Goal: Task Accomplishment & Management: Complete application form

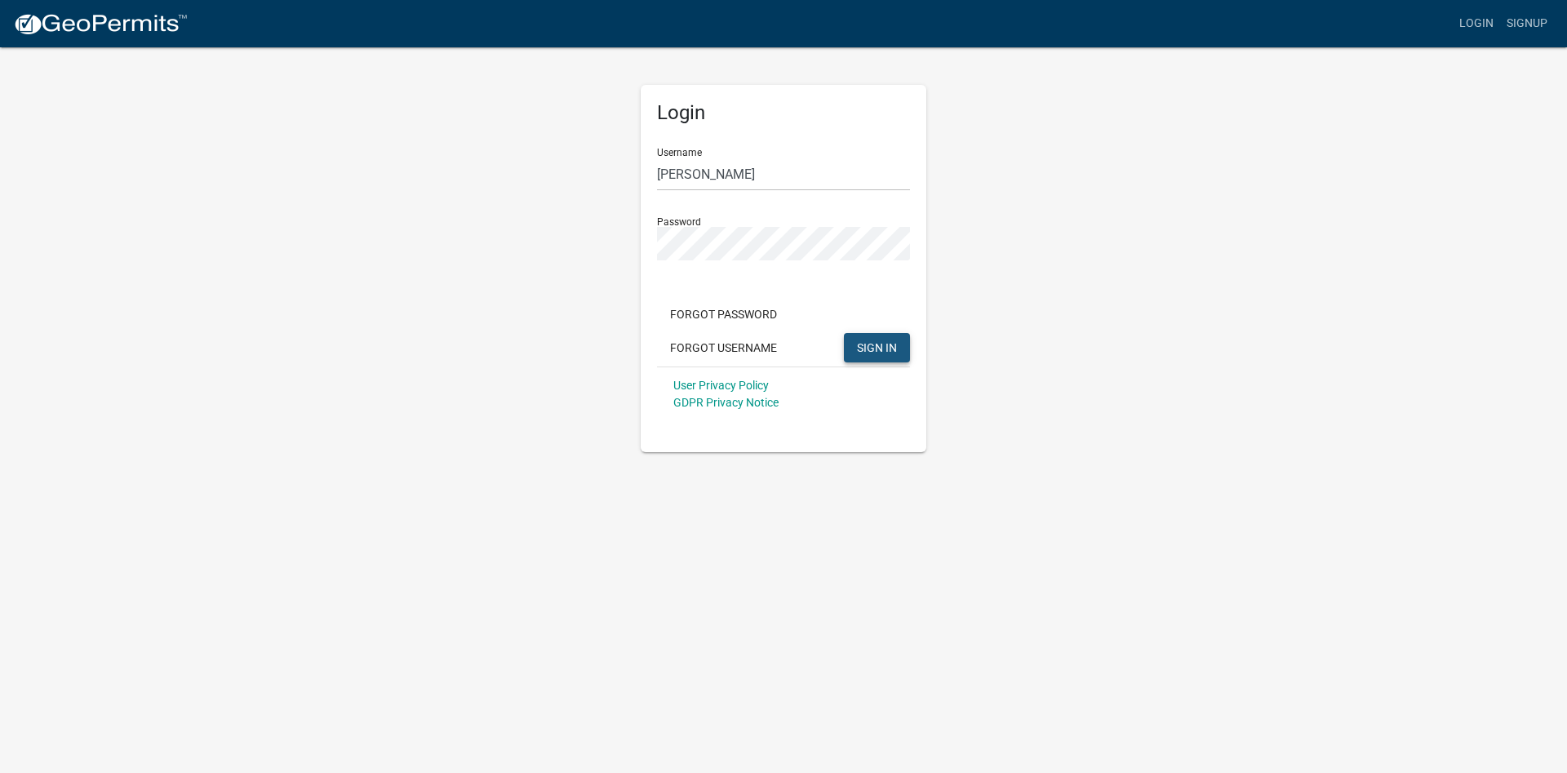
click at [876, 346] on span "SIGN IN" at bounding box center [877, 346] width 40 height 13
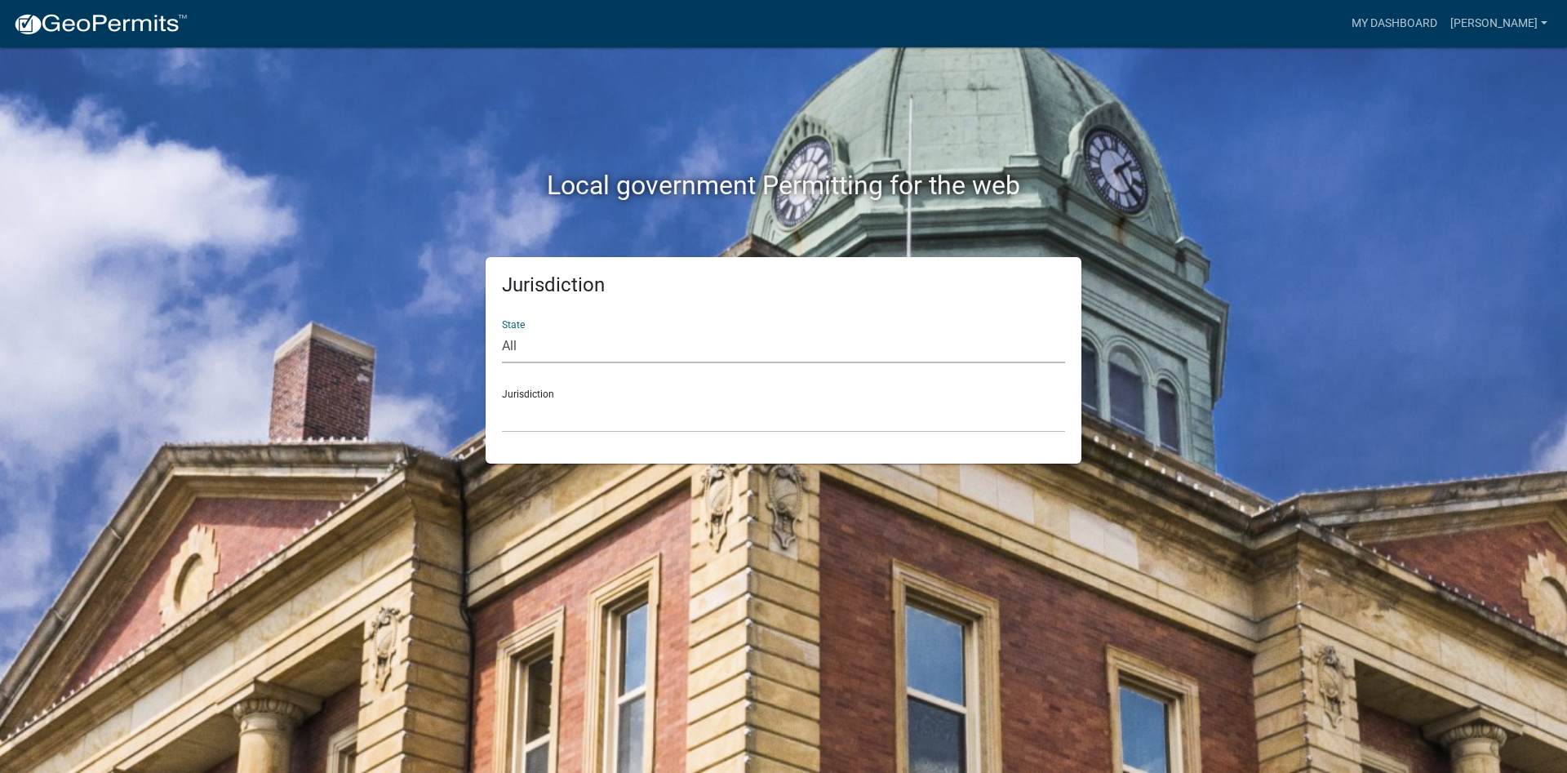
click at [502, 330] on select "All [US_STATE] [US_STATE] [US_STATE] [US_STATE] [US_STATE] [US_STATE] [US_STATE…" at bounding box center [783, 346] width 563 height 33
select select "[US_STATE]"
click option "[US_STATE]" at bounding box center [0, 0] width 0 height 0
click at [535, 394] on div "Jurisdiction [GEOGRAPHIC_DATA], [US_STATE][PERSON_NAME][GEOGRAPHIC_DATA], [US_S…" at bounding box center [783, 404] width 563 height 56
click at [1545, 22] on link "[PERSON_NAME]" at bounding box center [1499, 23] width 110 height 31
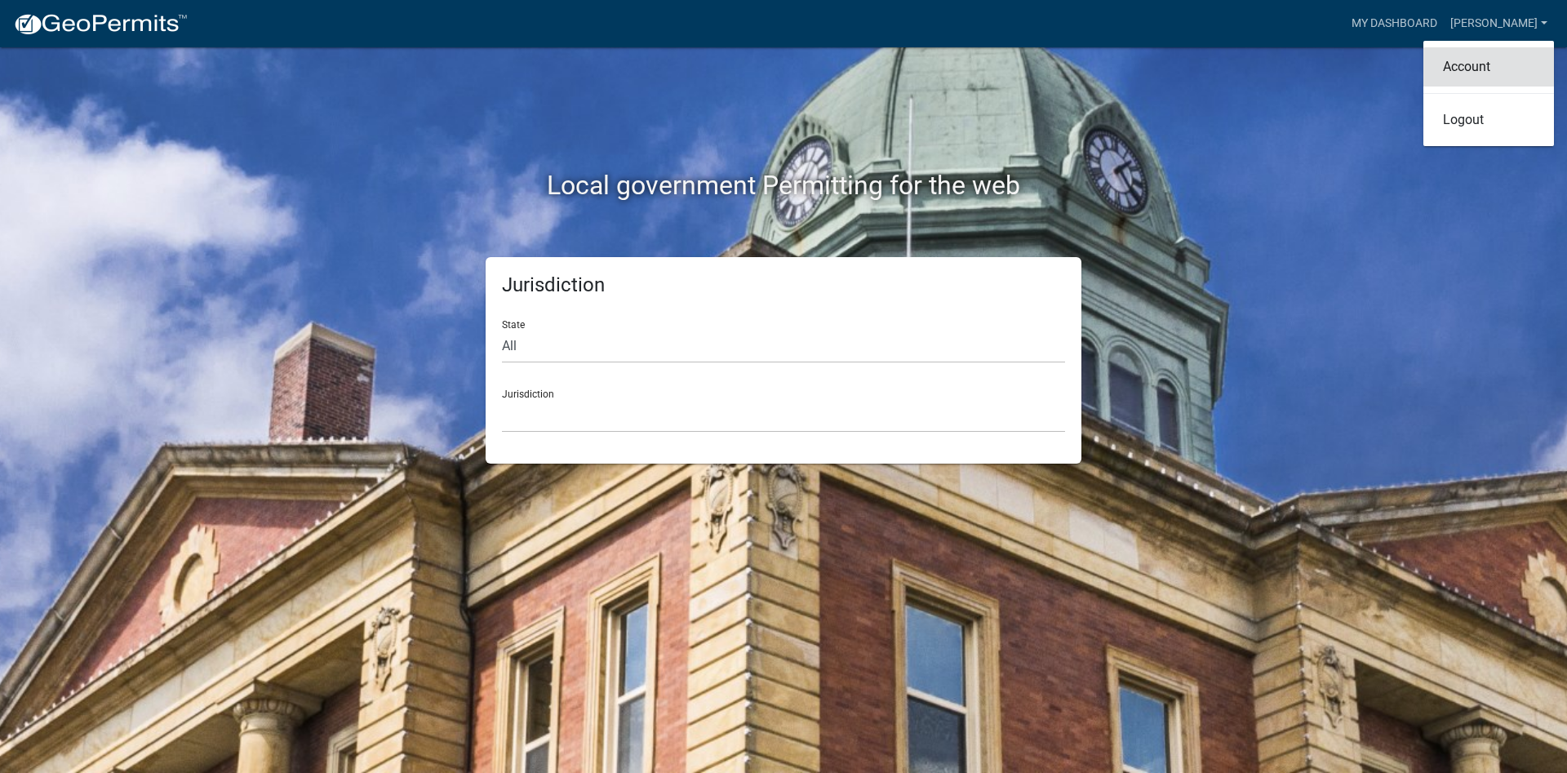
click at [1468, 69] on link "Account" at bounding box center [1488, 66] width 131 height 39
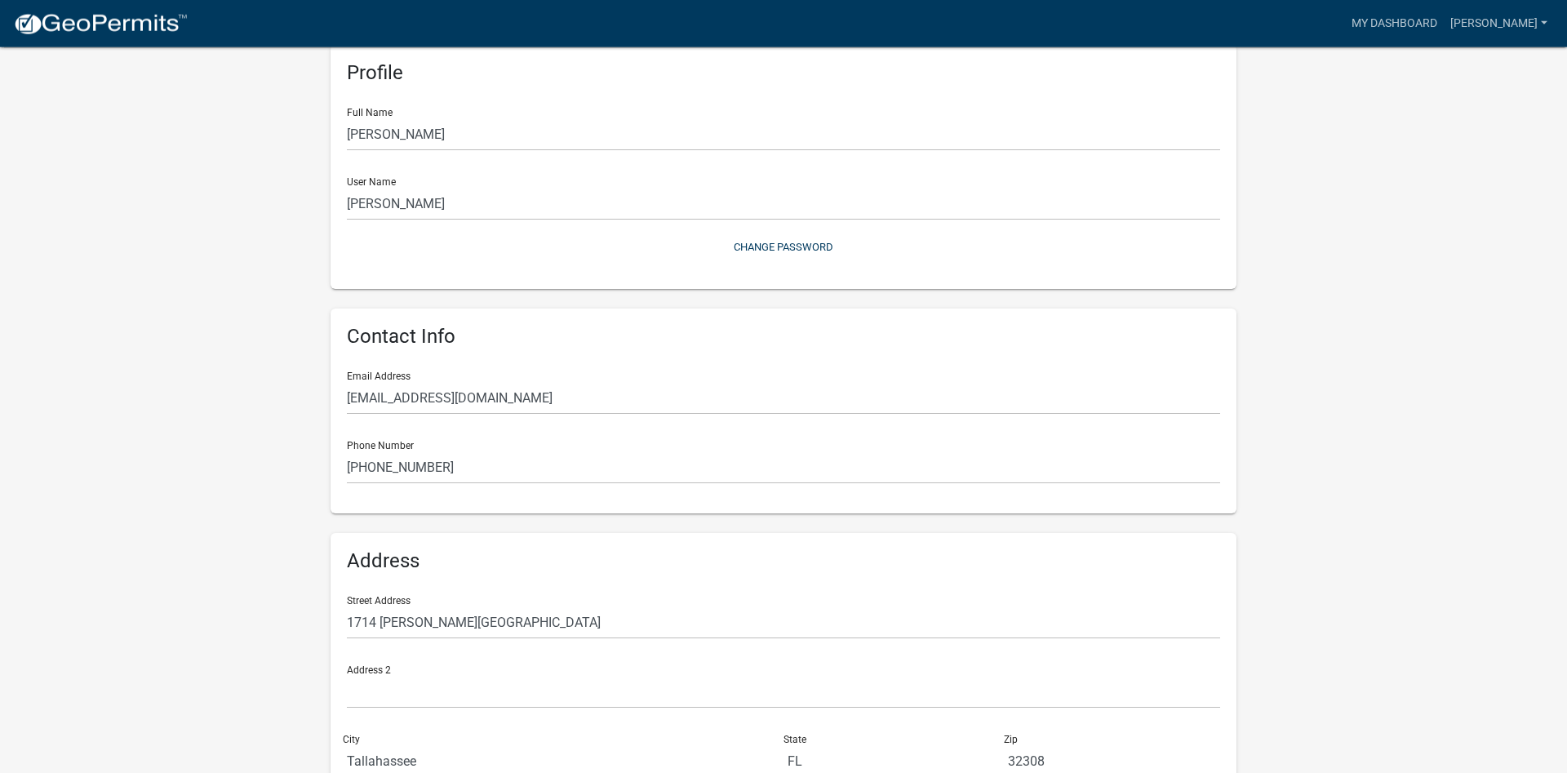
scroll to position [178, 0]
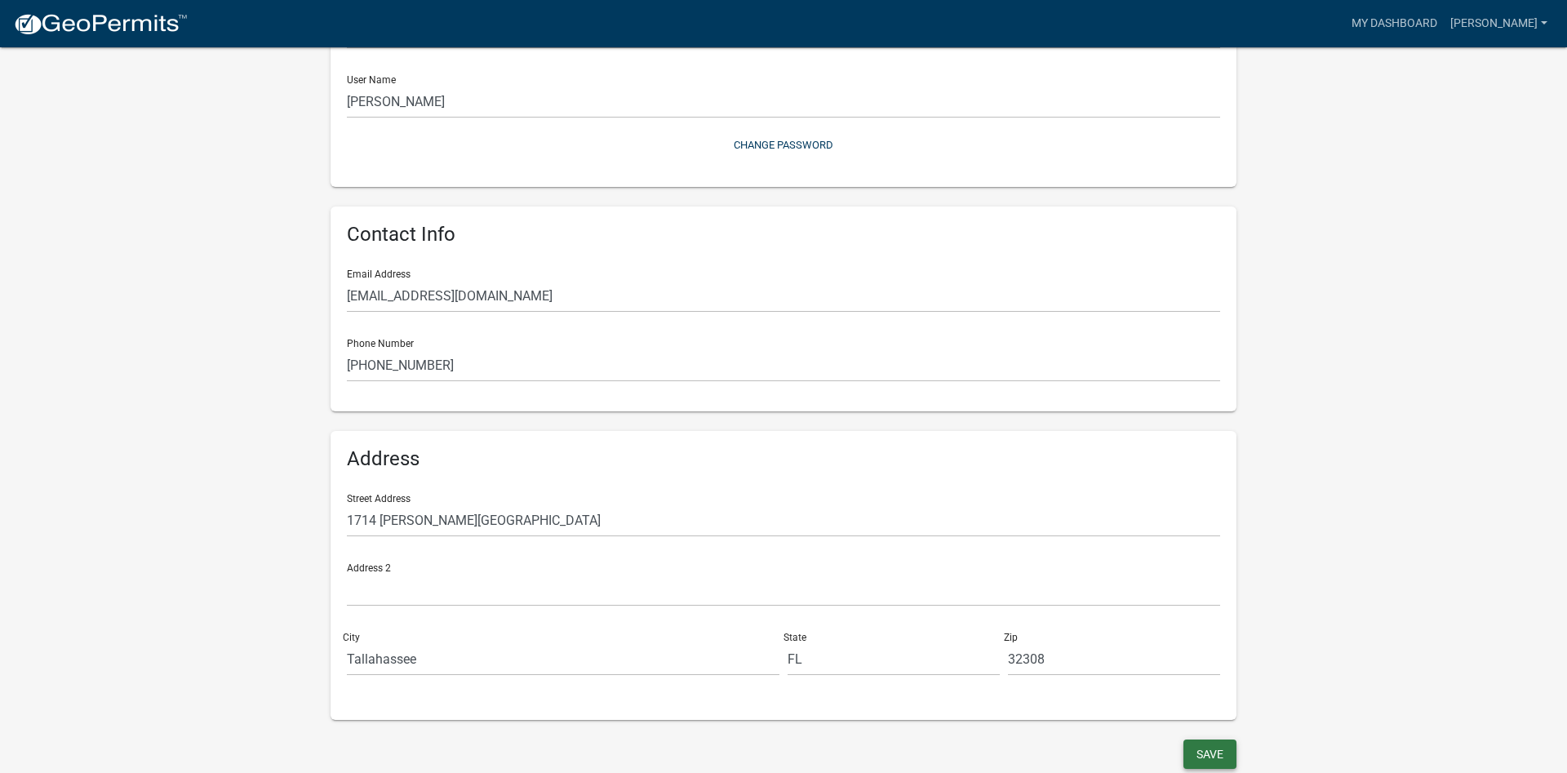
click at [1220, 749] on button "Save" at bounding box center [1209, 753] width 53 height 29
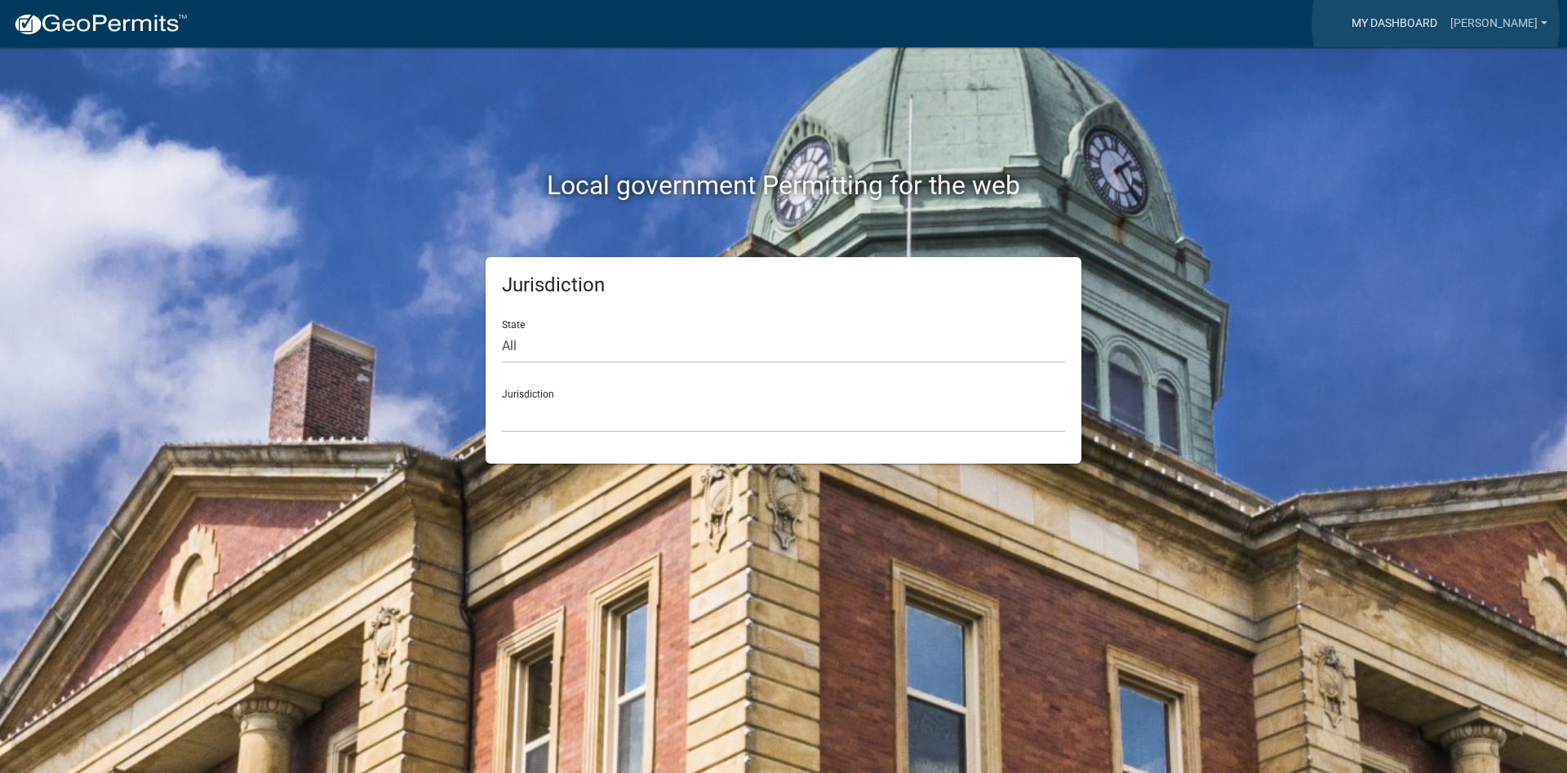
click at [1436, 23] on link "My Dashboard" at bounding box center [1394, 23] width 99 height 31
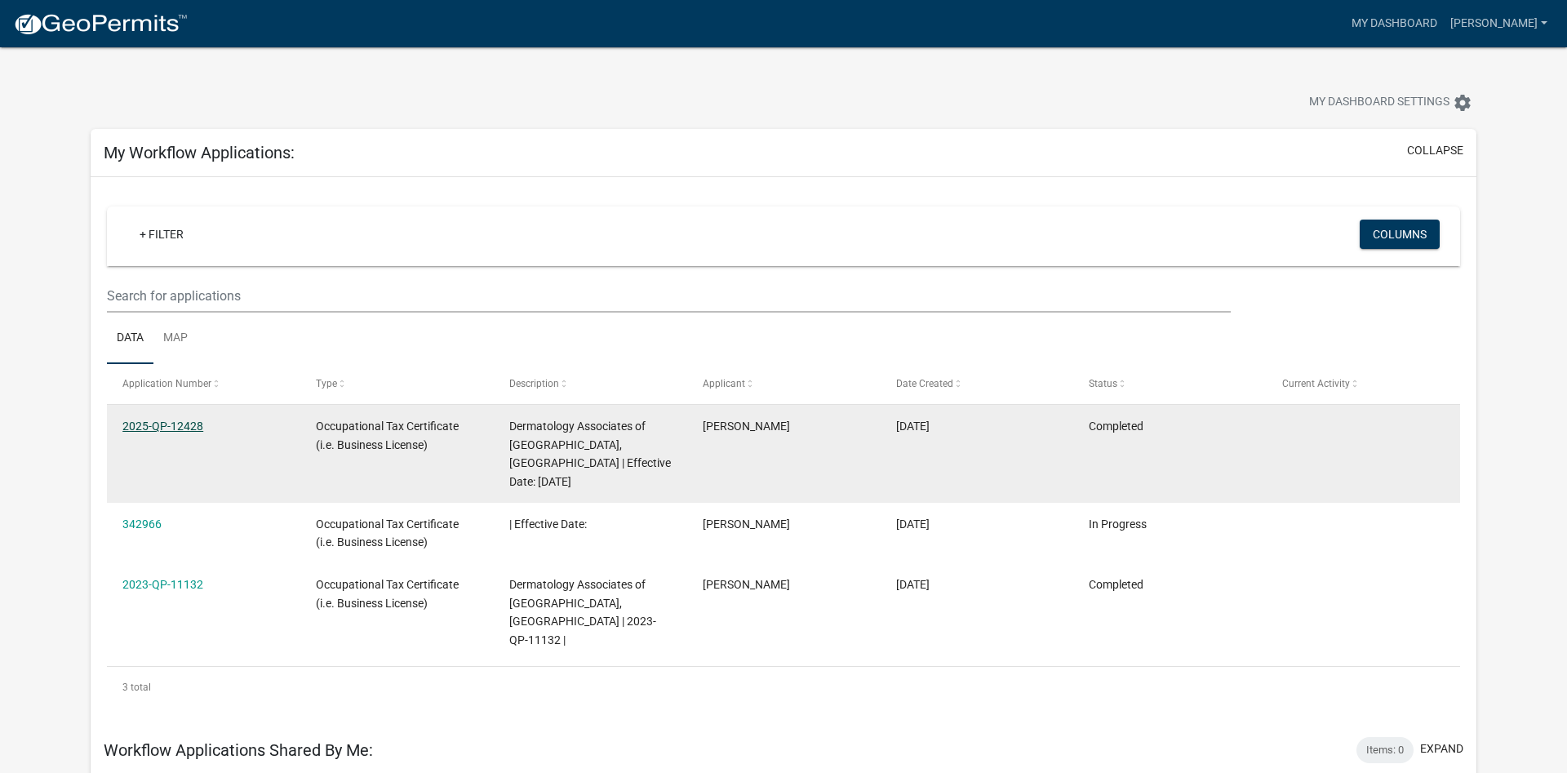
click at [168, 424] on link "2025-QP-12428" at bounding box center [162, 425] width 81 height 13
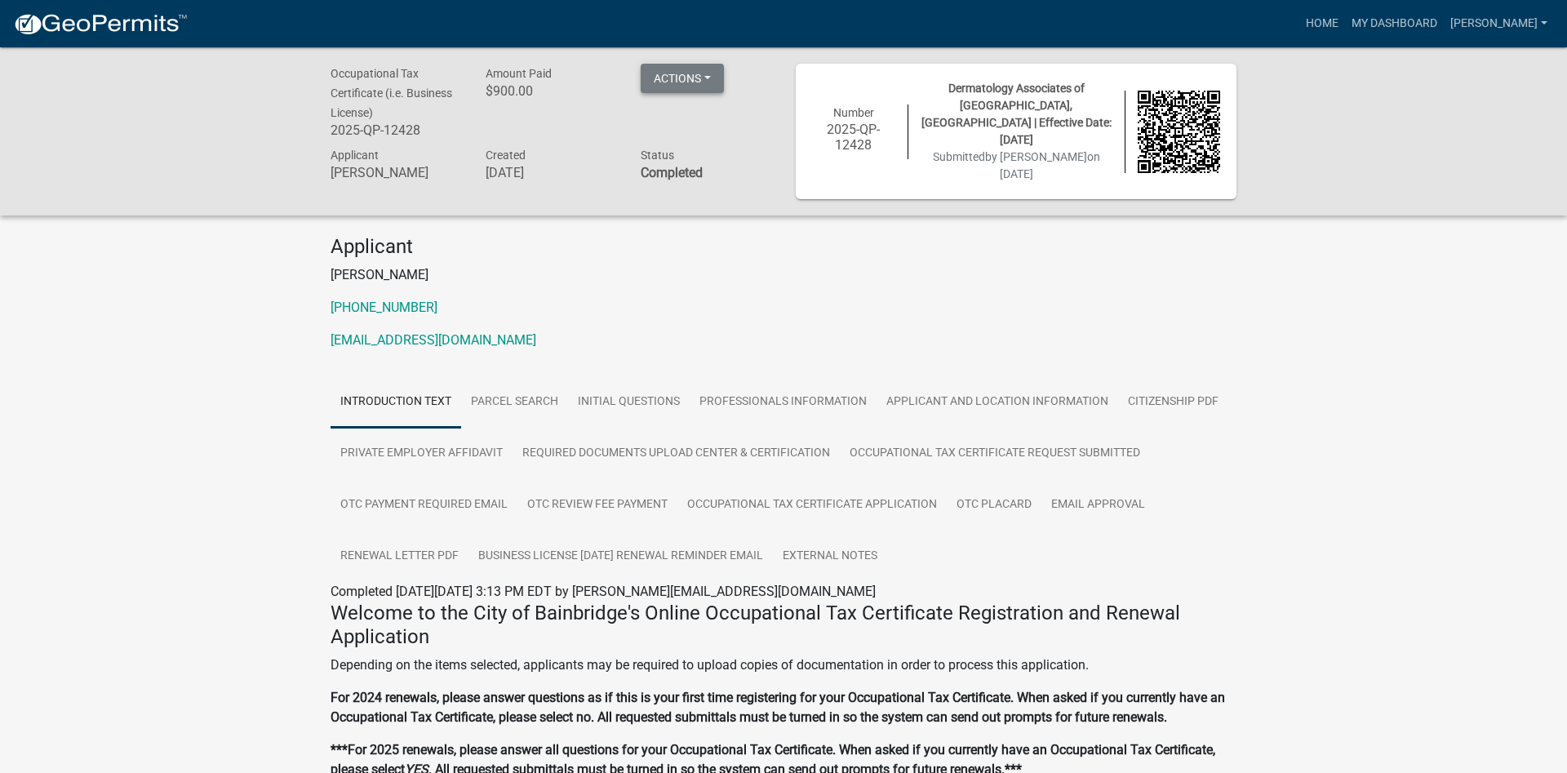
click at [711, 76] on button "Actions" at bounding box center [682, 78] width 83 height 29
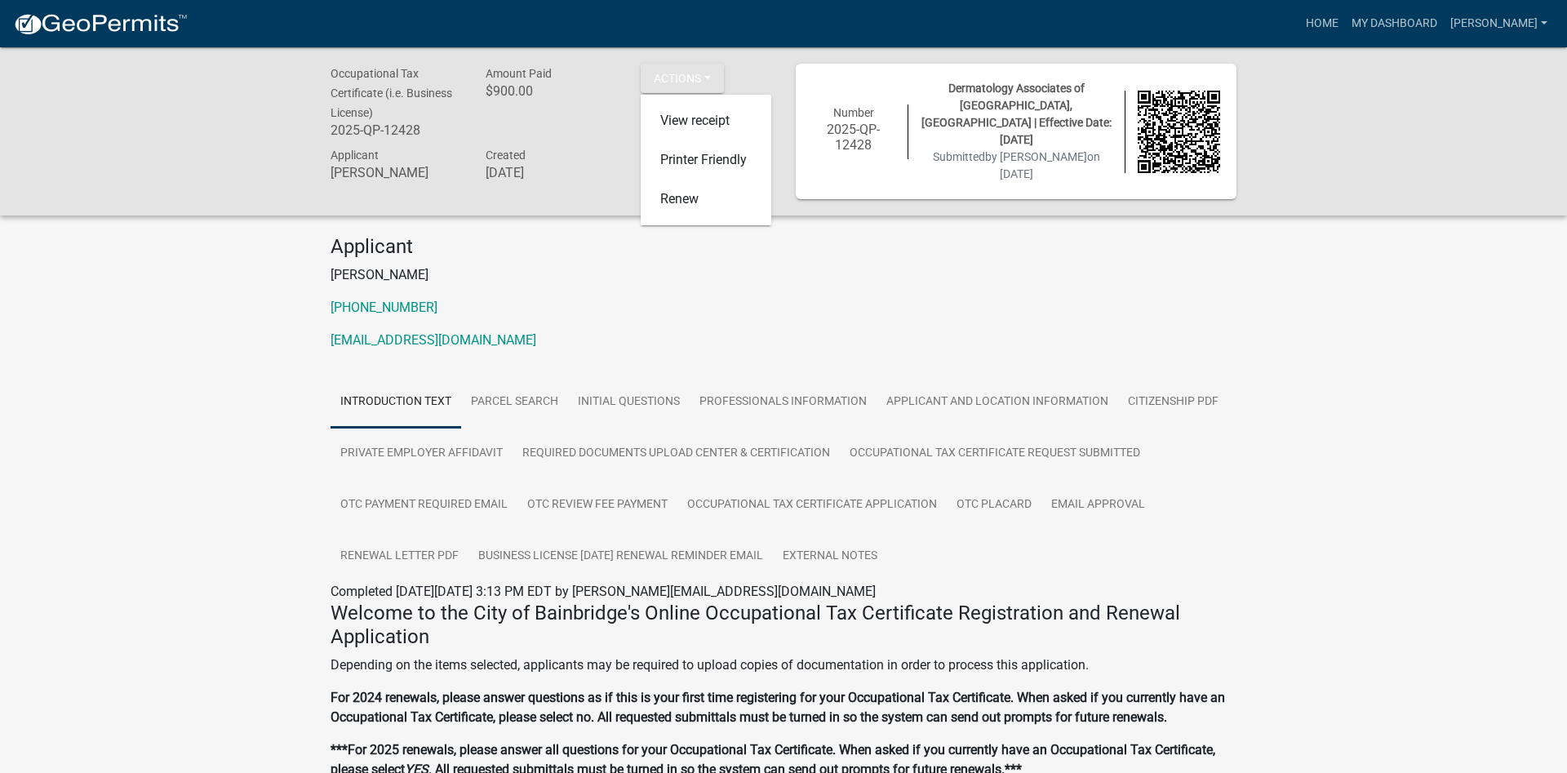
click at [683, 284] on div "Applicant [PERSON_NAME] [PHONE_NUMBER] [EMAIL_ADDRESS][DOMAIN_NAME]" at bounding box center [783, 299] width 930 height 128
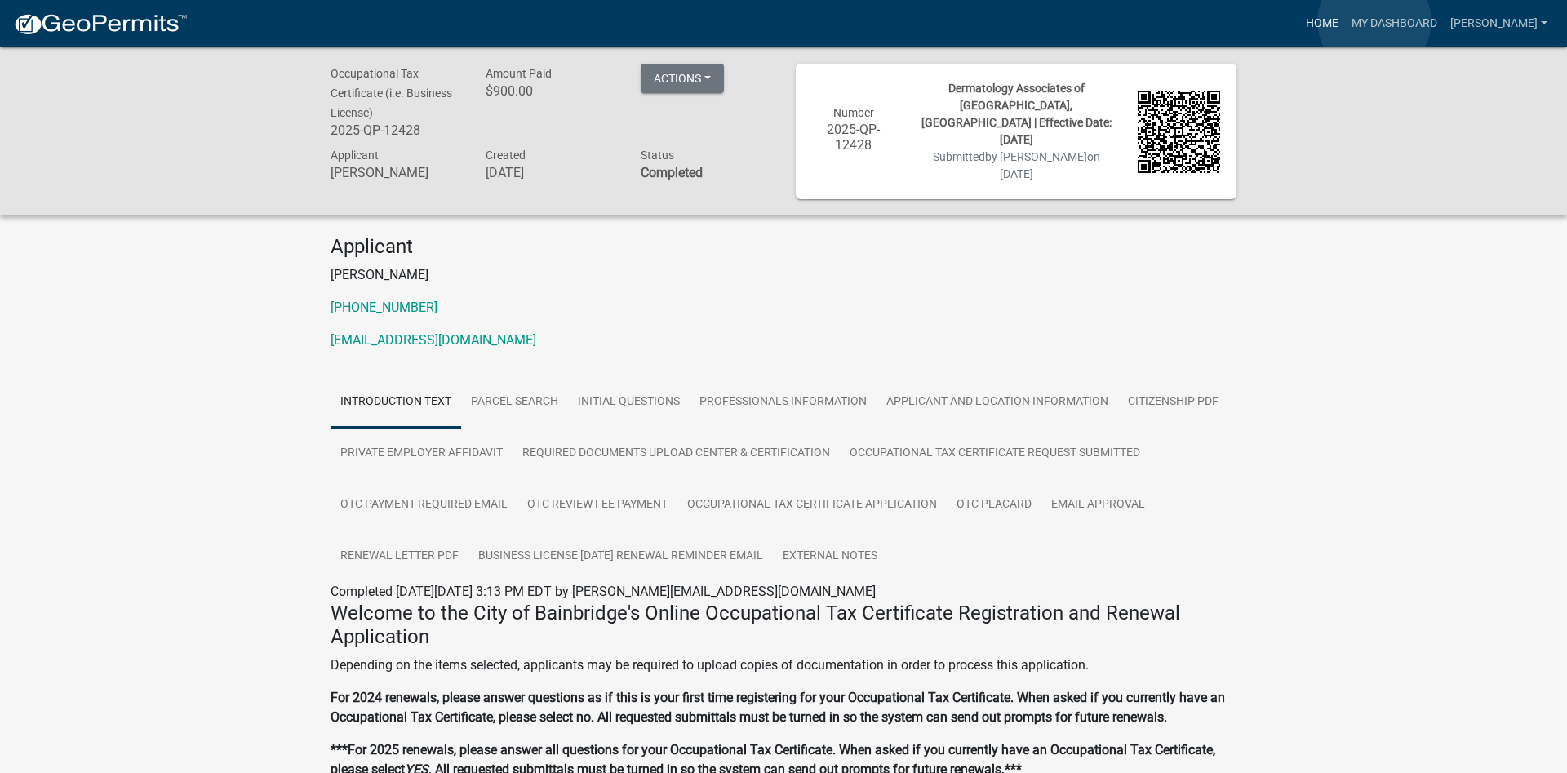
click at [1345, 21] on link "Home" at bounding box center [1322, 23] width 46 height 31
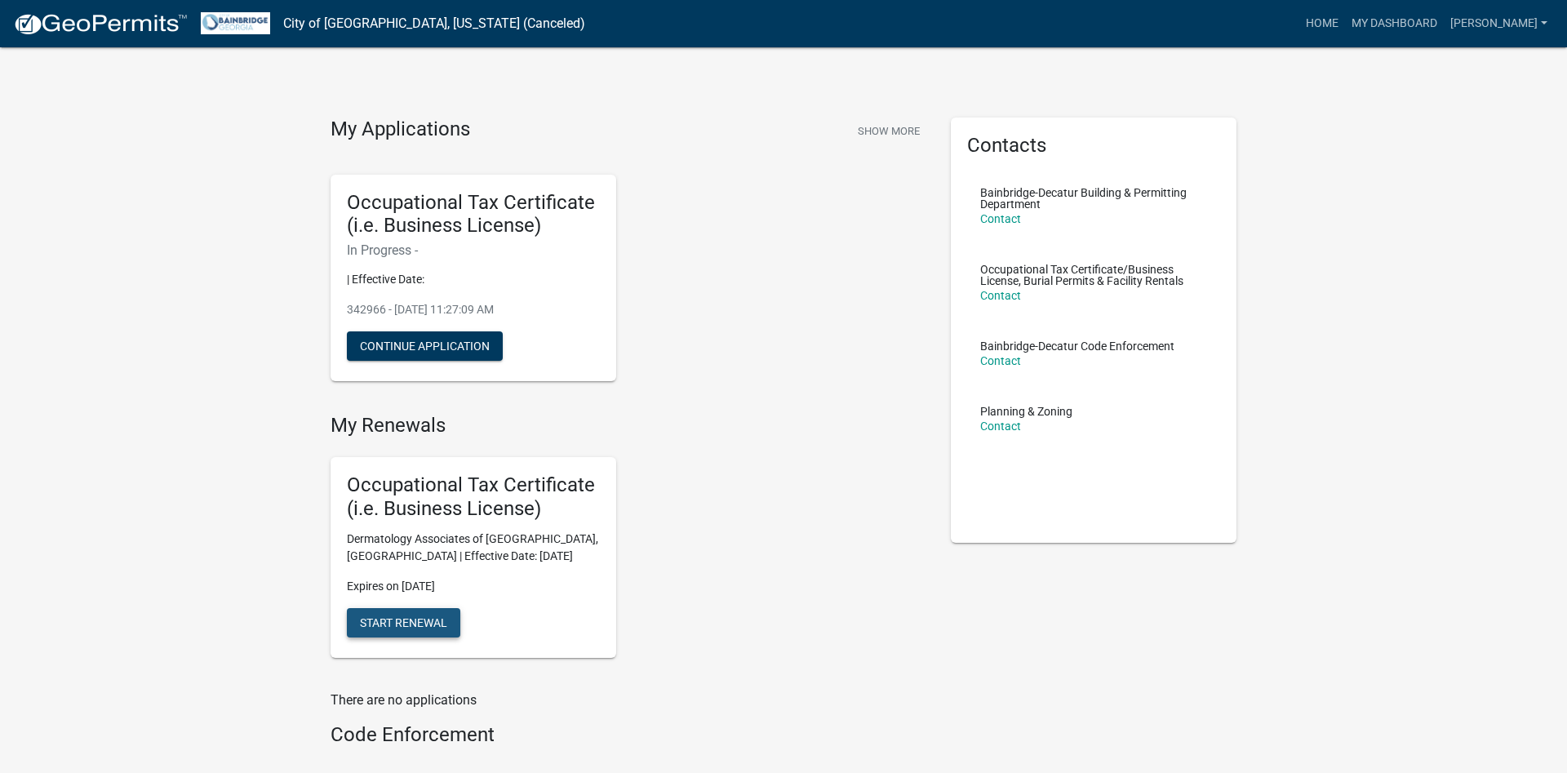
click at [397, 621] on span "Start Renewal" at bounding box center [403, 621] width 87 height 13
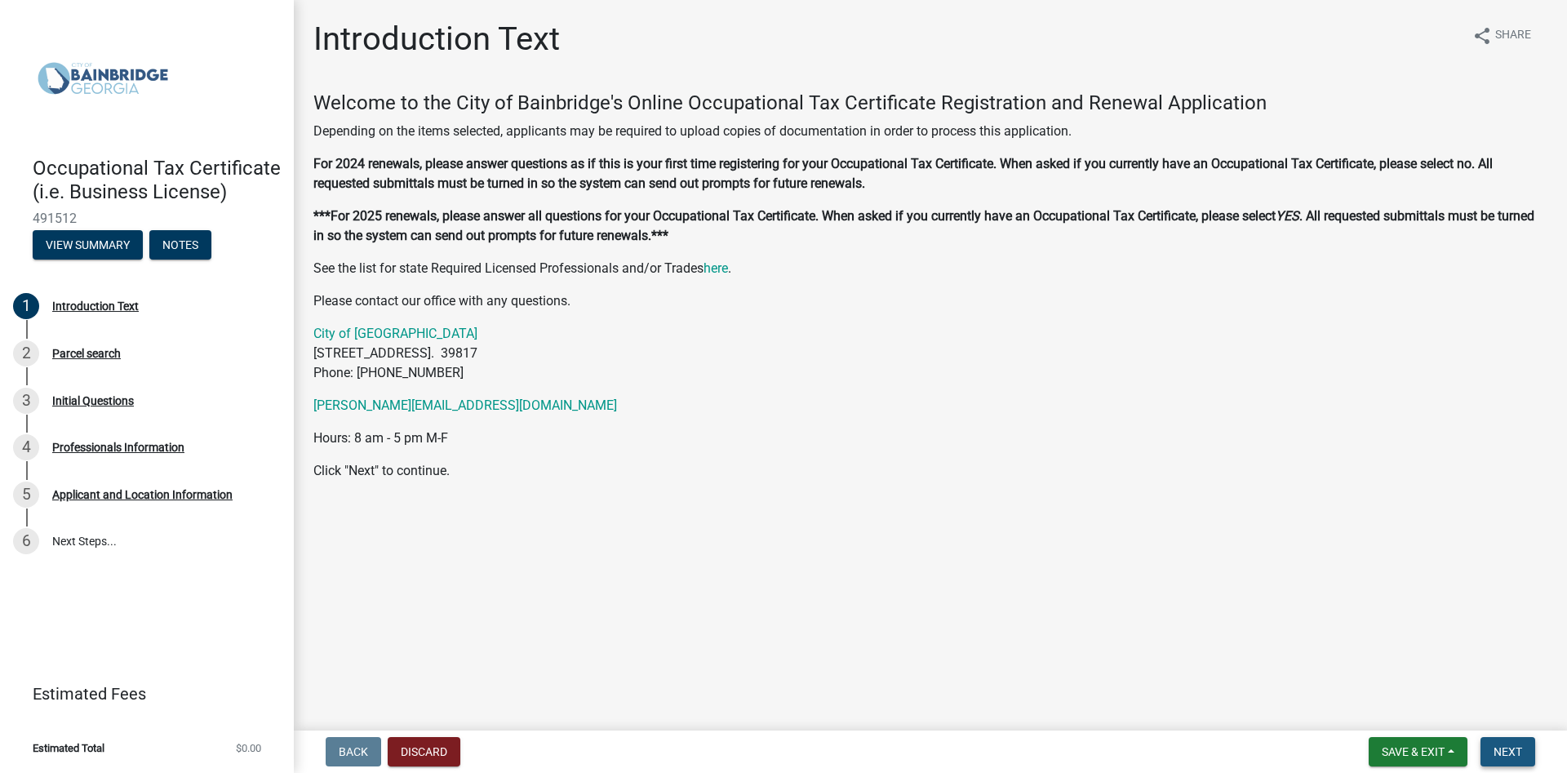
click at [1507, 752] on span "Next" at bounding box center [1507, 751] width 29 height 13
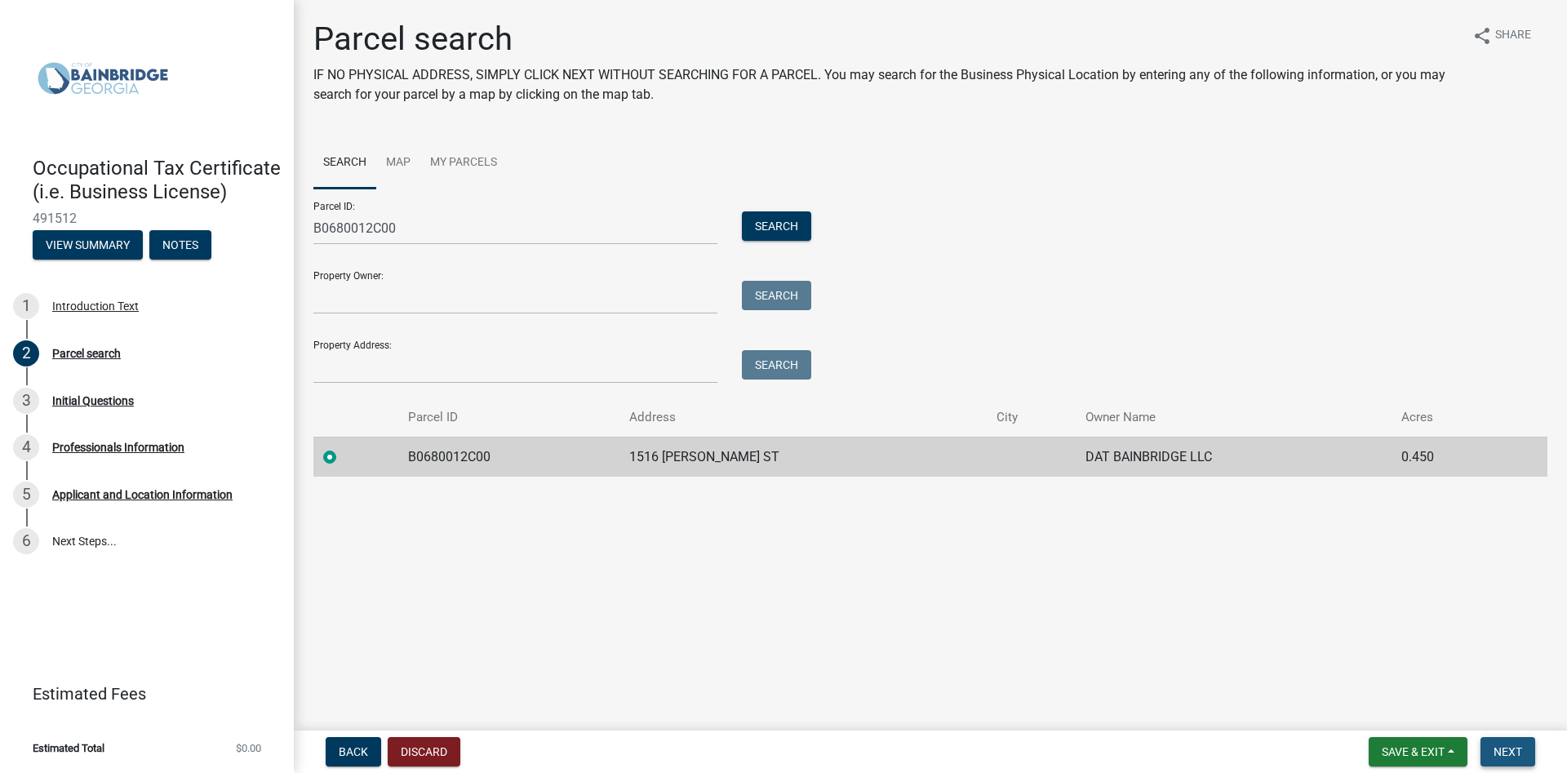
click at [1509, 752] on span "Next" at bounding box center [1507, 751] width 29 height 13
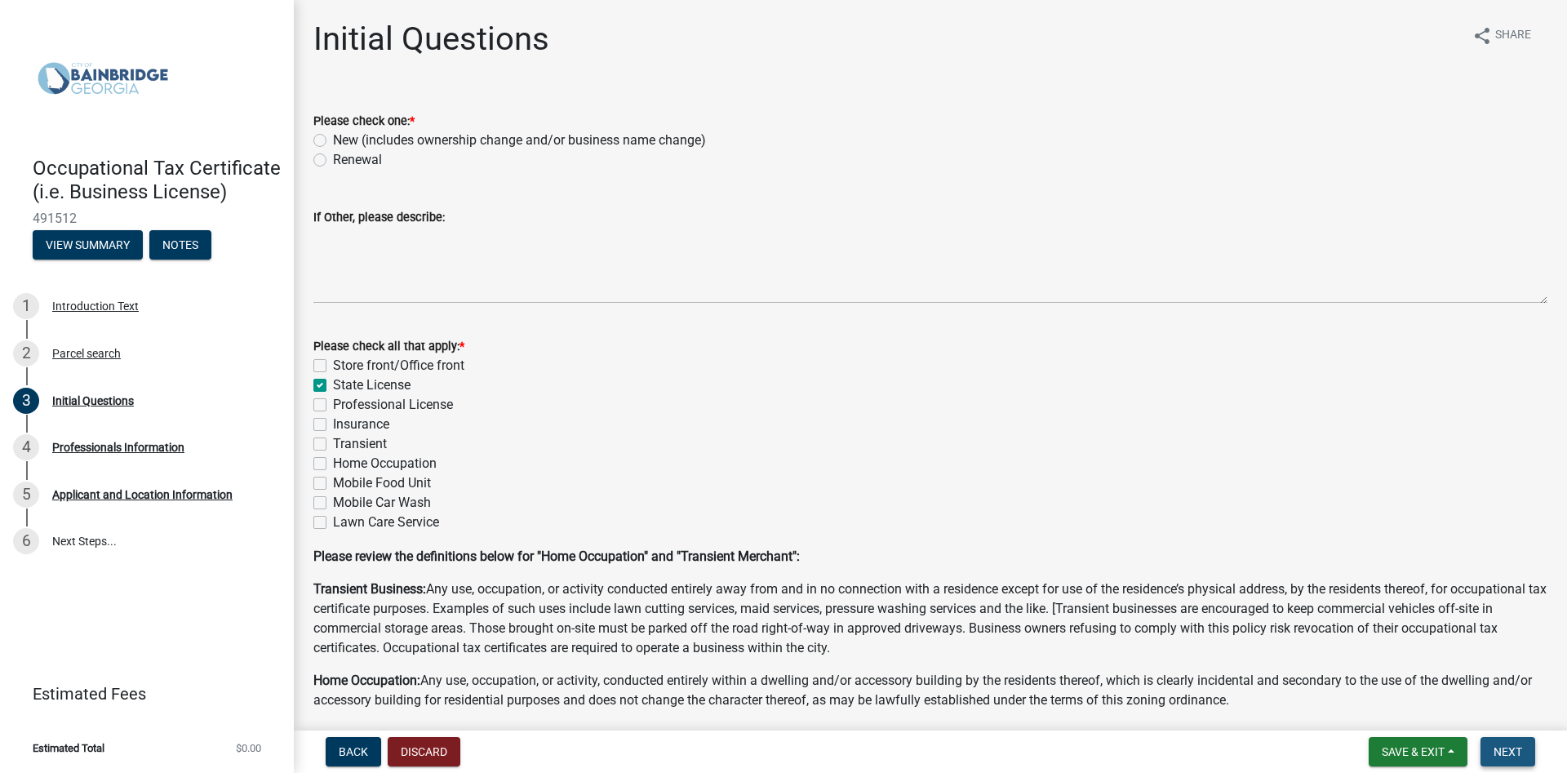
click at [1506, 754] on span "Next" at bounding box center [1507, 751] width 29 height 13
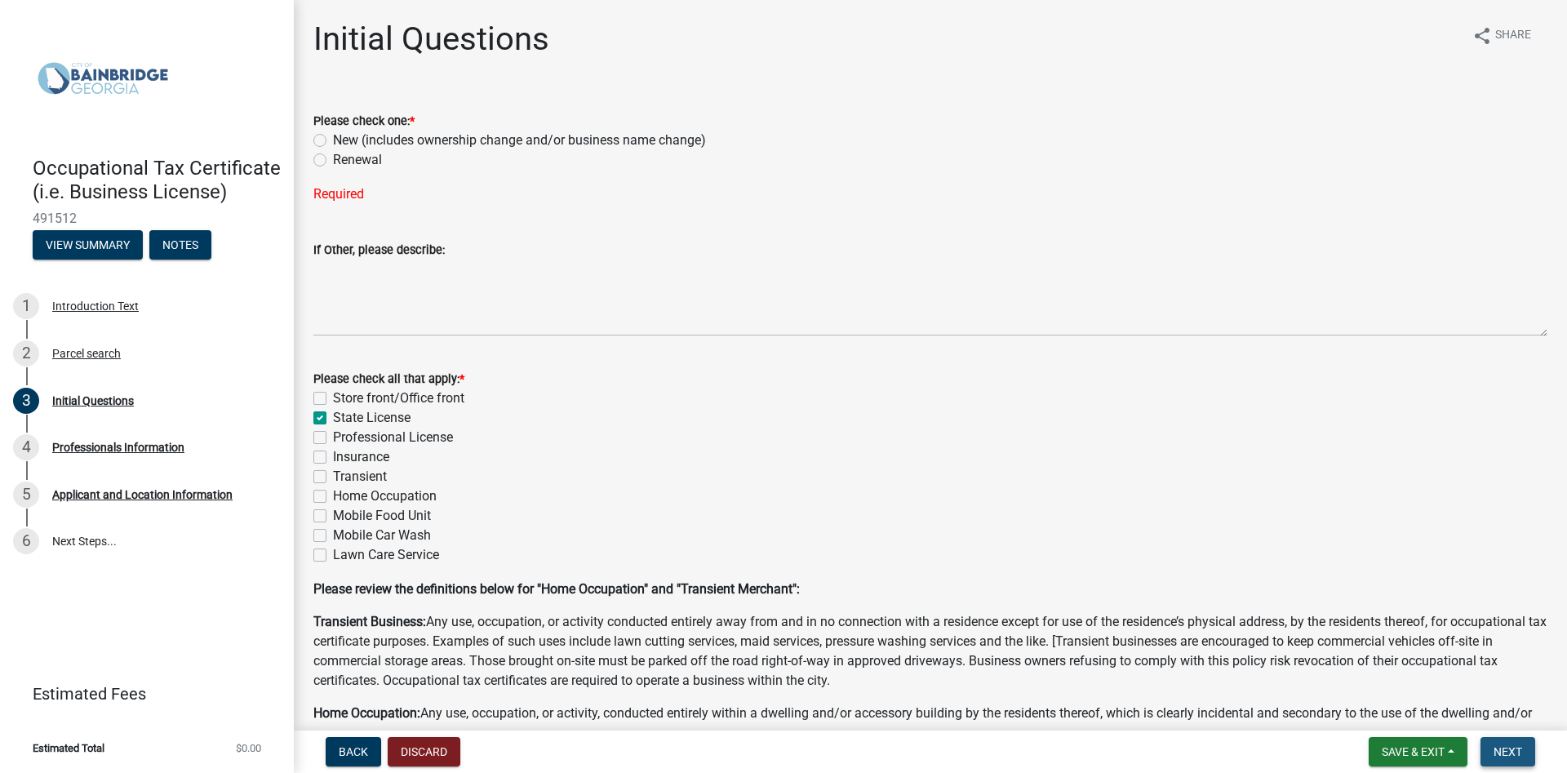
click at [1506, 754] on span "Next" at bounding box center [1507, 751] width 29 height 13
click at [333, 158] on label "Renewal" at bounding box center [357, 160] width 49 height 20
click at [333, 158] on input "Renewal" at bounding box center [338, 155] width 11 height 11
radio input "true"
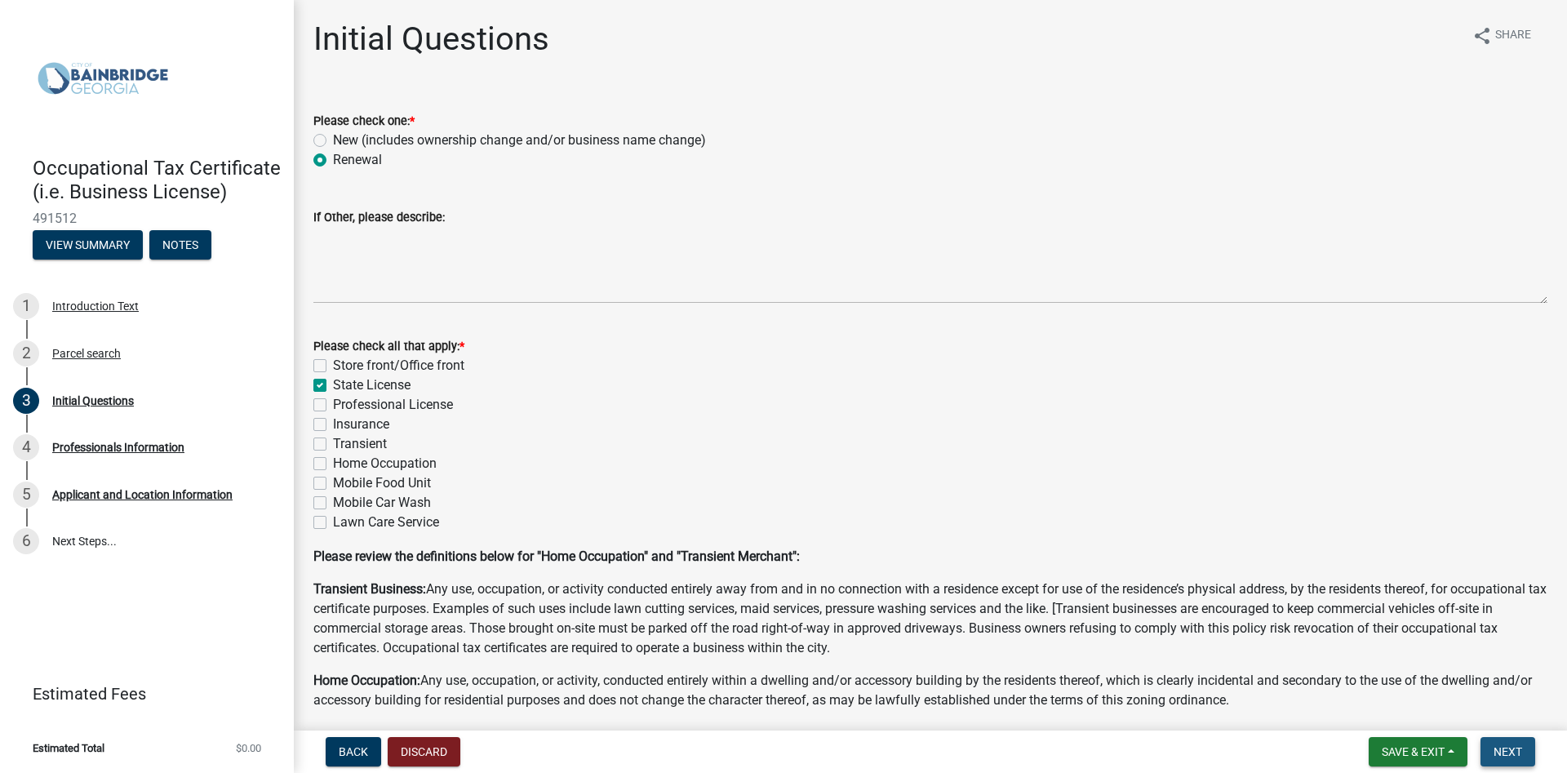
click at [1507, 752] on span "Next" at bounding box center [1507, 751] width 29 height 13
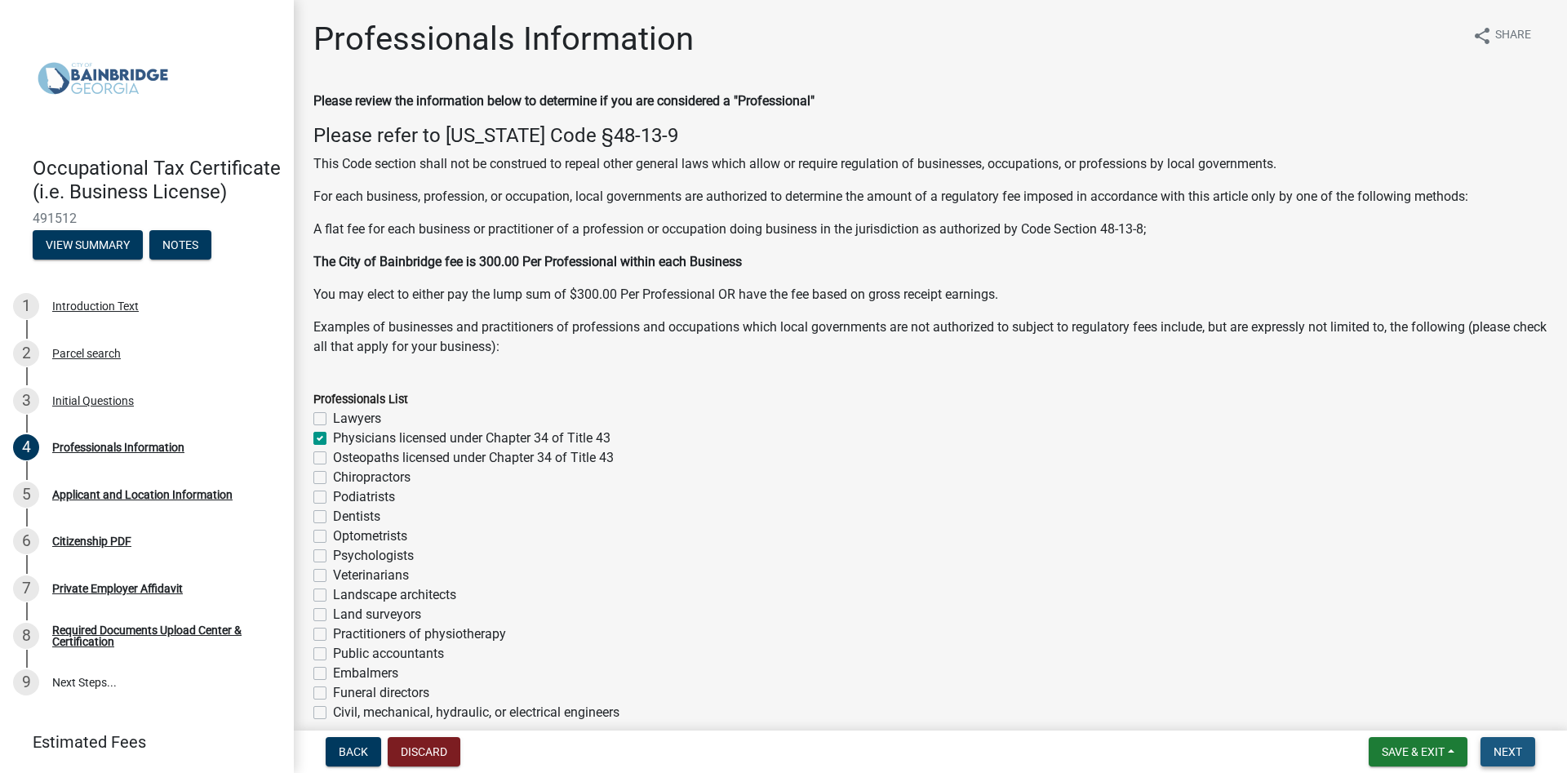
click at [1499, 753] on span "Next" at bounding box center [1507, 751] width 29 height 13
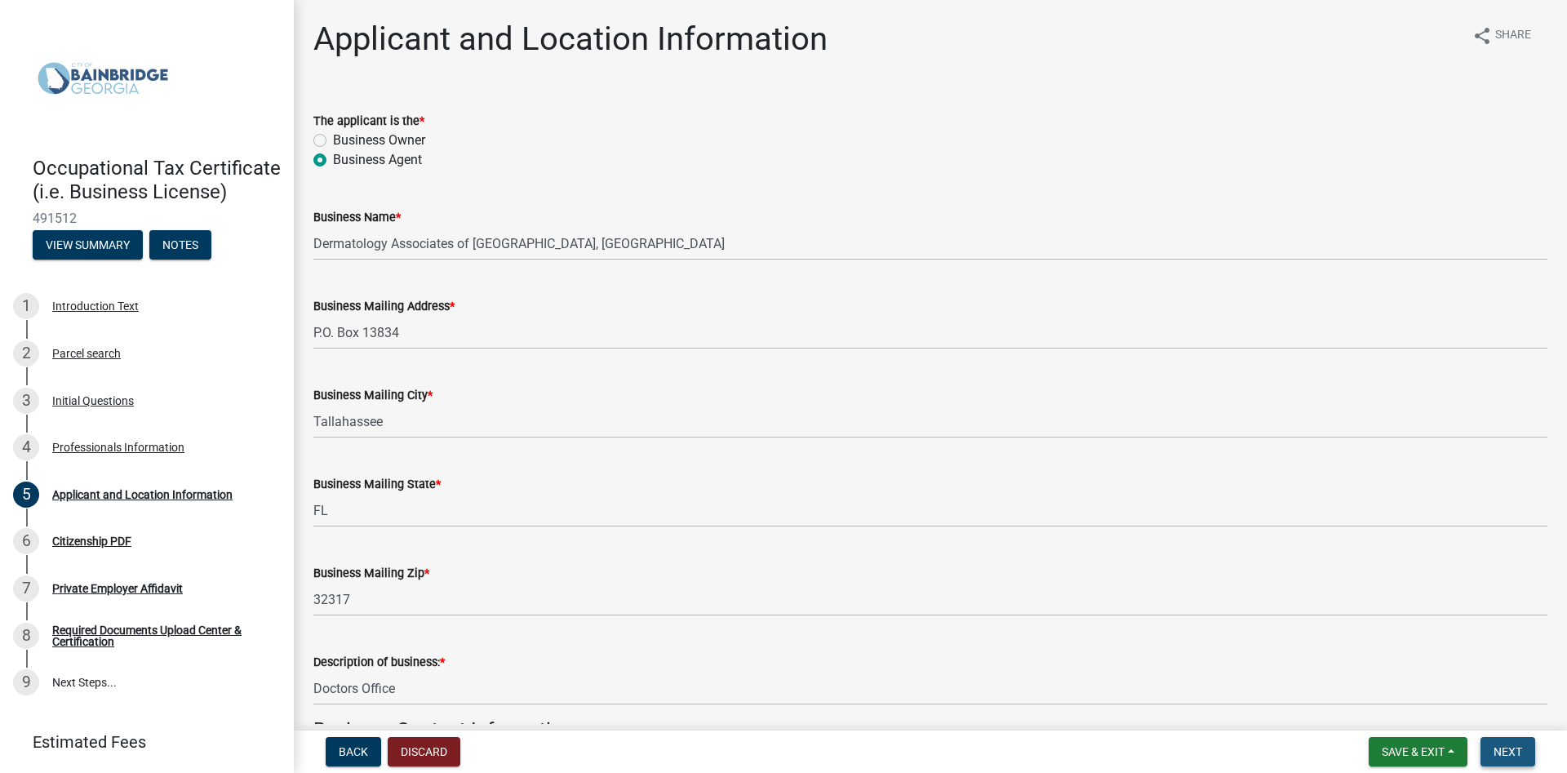
click at [1510, 748] on span "Next" at bounding box center [1507, 751] width 29 height 13
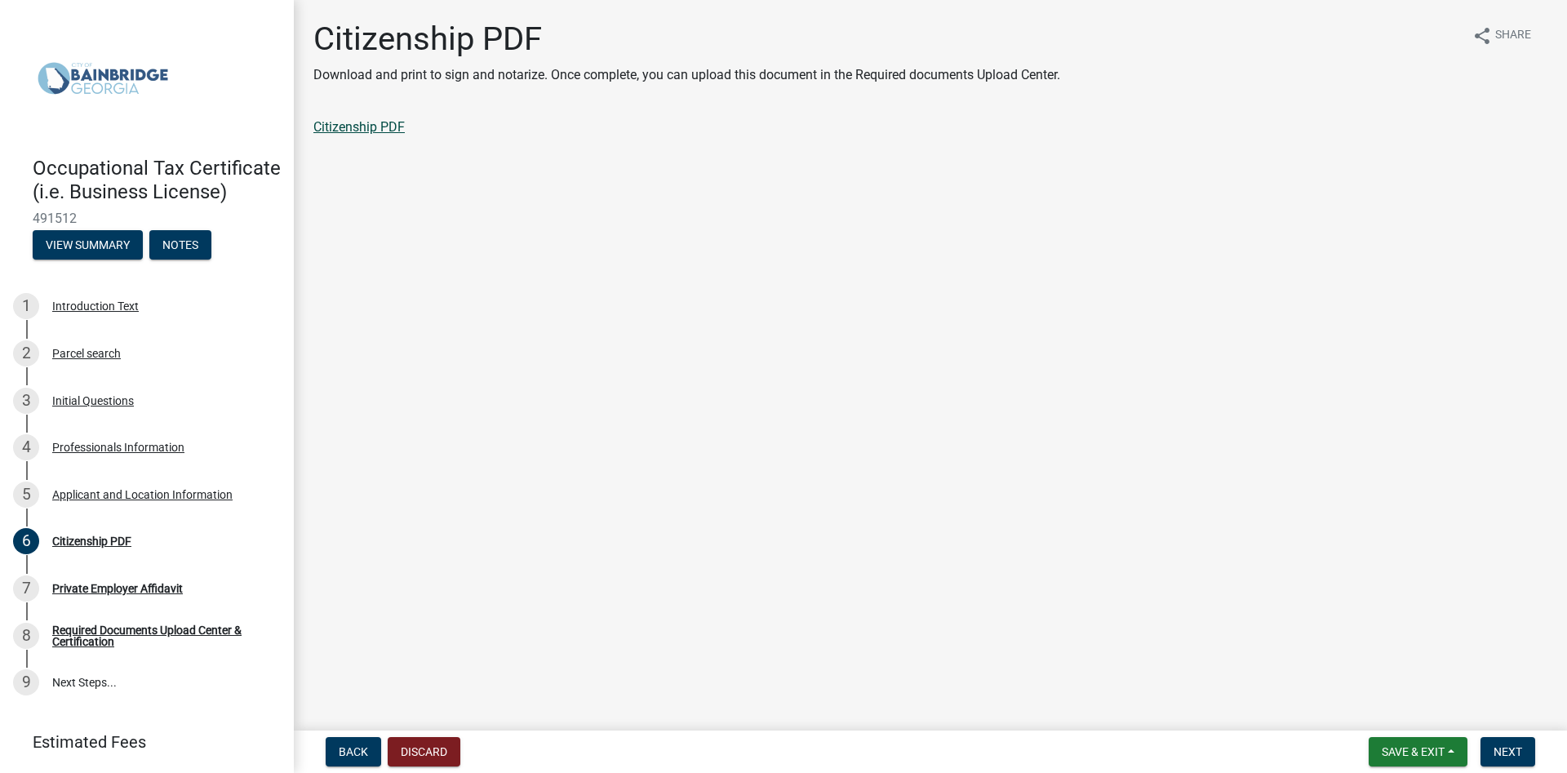
click at [348, 129] on link "Citizenship PDF" at bounding box center [358, 127] width 91 height 16
click at [1512, 748] on span "Next" at bounding box center [1507, 751] width 29 height 13
click at [434, 126] on link "Private Employer Affidavit" at bounding box center [387, 127] width 149 height 16
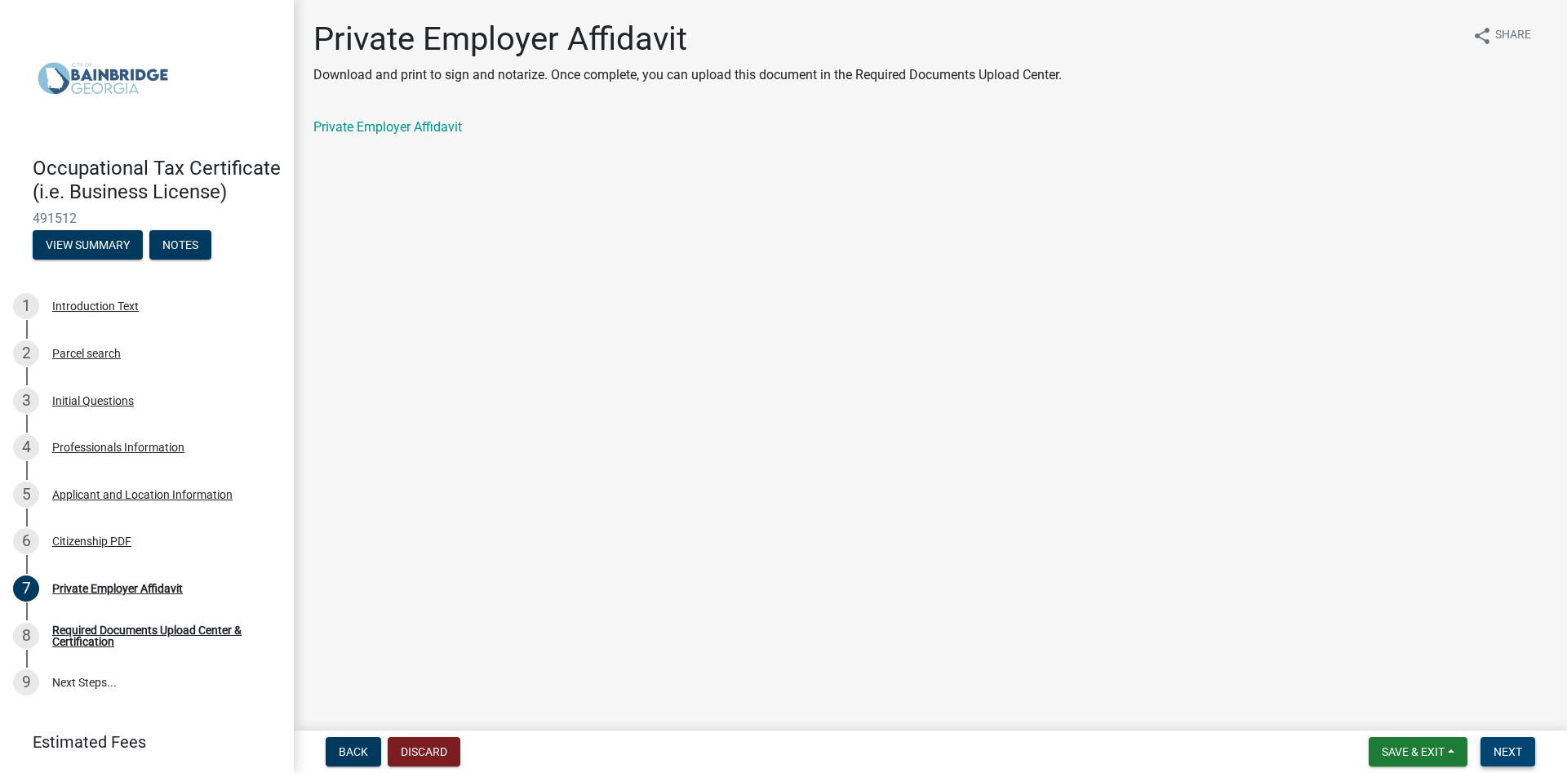
click at [1508, 747] on span "Next" at bounding box center [1507, 751] width 29 height 13
